Goal: Check status: Check status

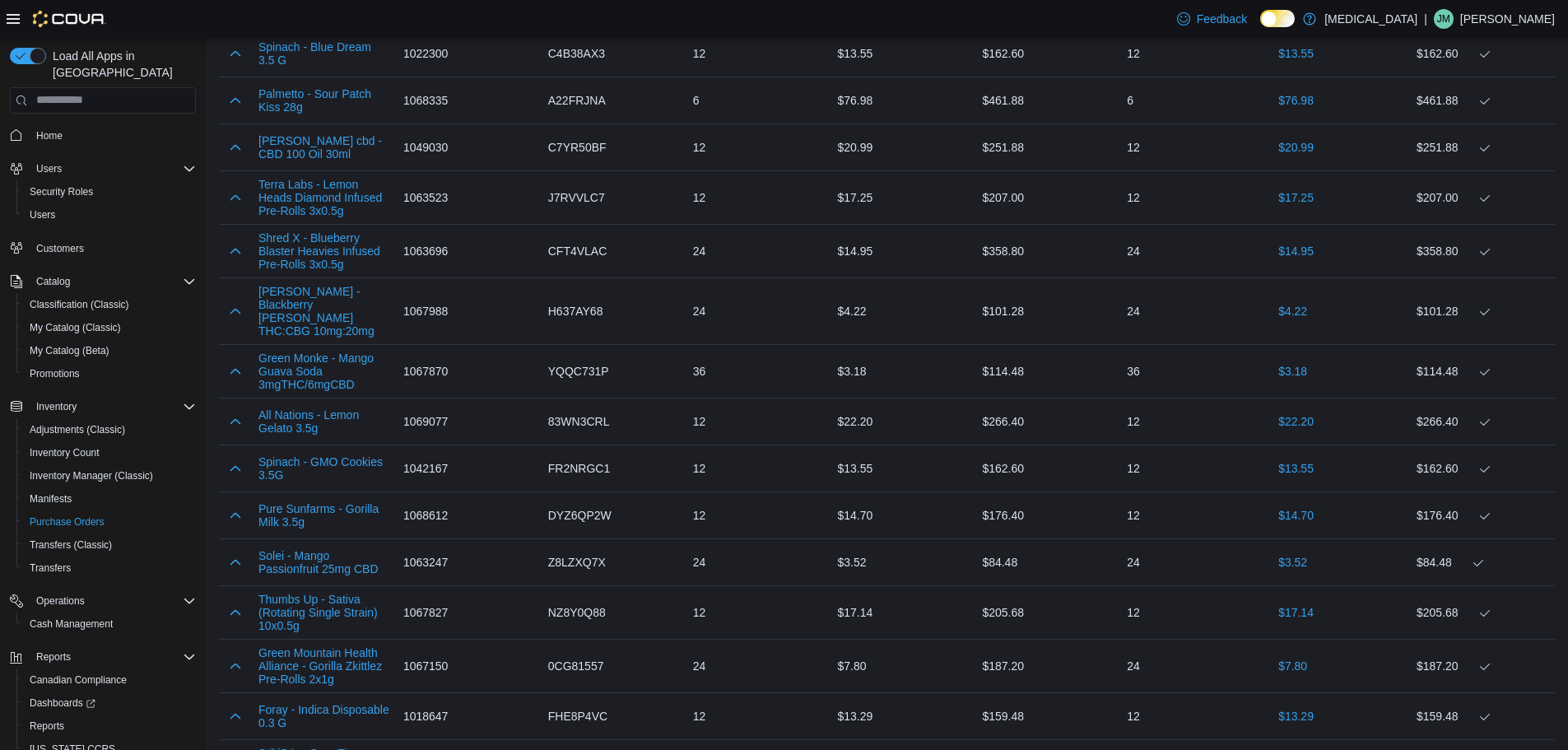
scroll to position [823, 0]
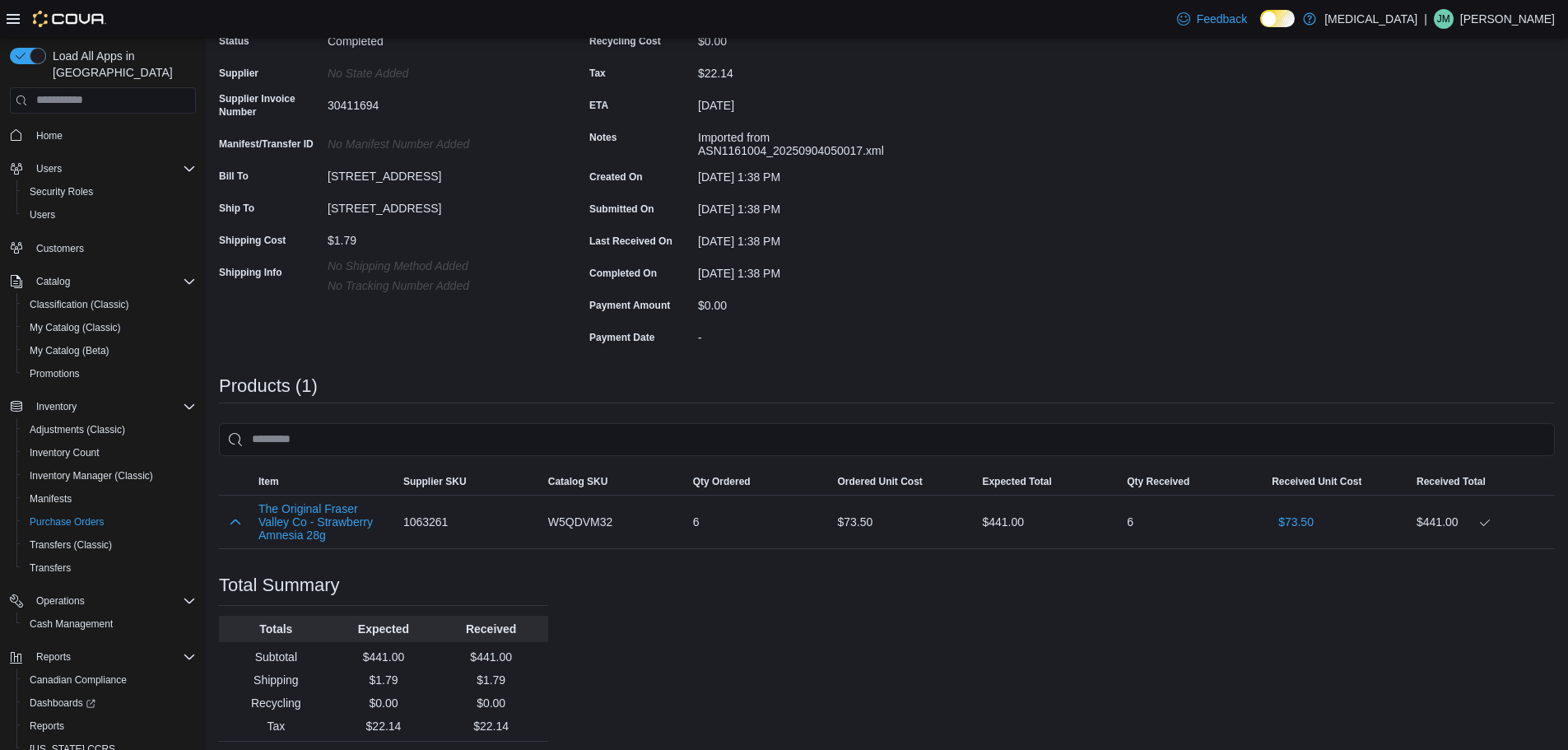
scroll to position [187, 0]
